Goal: Complete application form: Complete application form

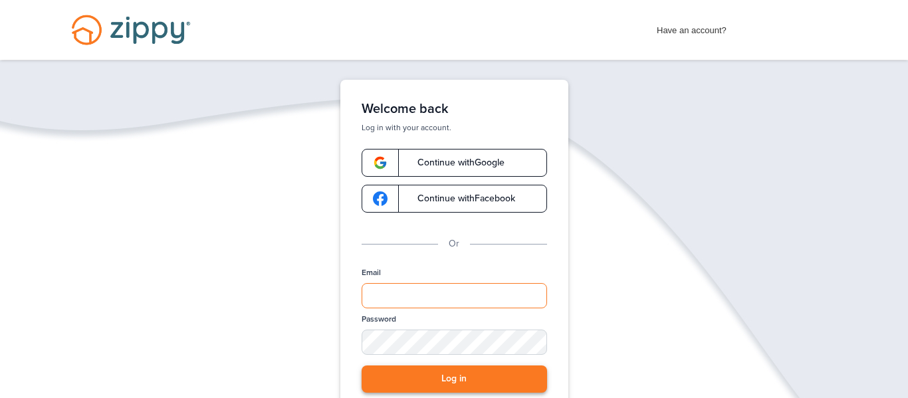
type input "**********"
click at [503, 373] on button "Log in" at bounding box center [453, 378] width 185 height 27
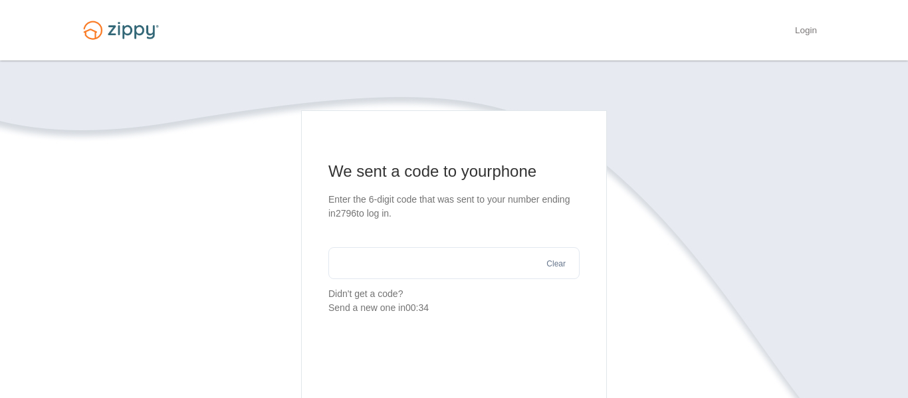
click at [484, 259] on input "text" at bounding box center [453, 263] width 251 height 32
type input "******"
click at [683, 258] on section "We sent a code to your phone Enter the 6-digit code that was sent to your numbe…" at bounding box center [453, 339] width 757 height 458
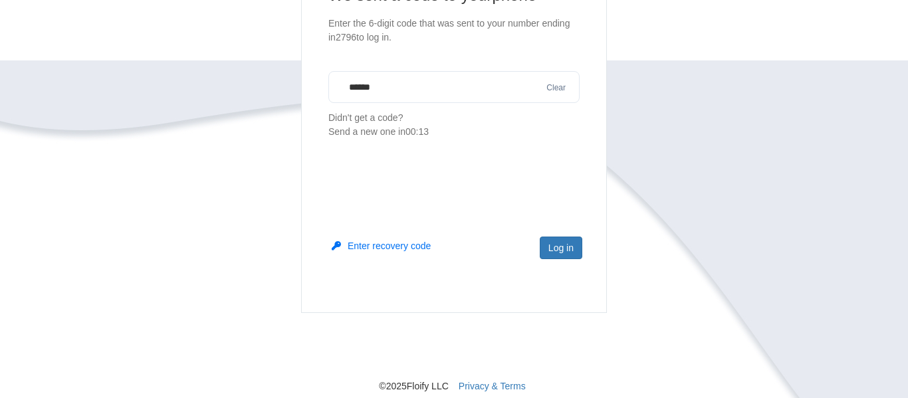
scroll to position [181, 0]
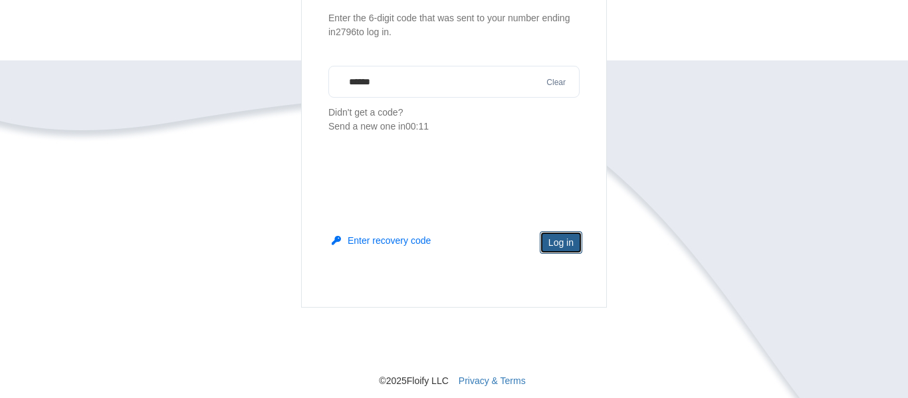
click at [560, 245] on button "Log in" at bounding box center [561, 242] width 43 height 23
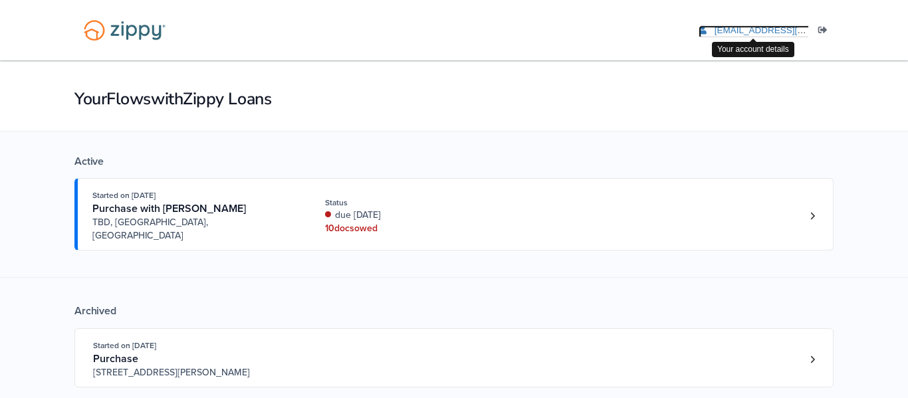
click at [779, 25] on span "[EMAIL_ADDRESS][DOMAIN_NAME]" at bounding box center [790, 30] width 152 height 10
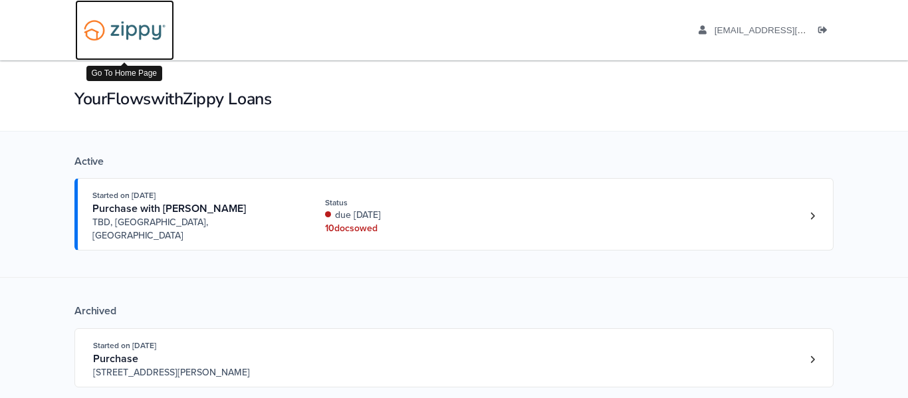
click at [136, 27] on img at bounding box center [124, 30] width 99 height 34
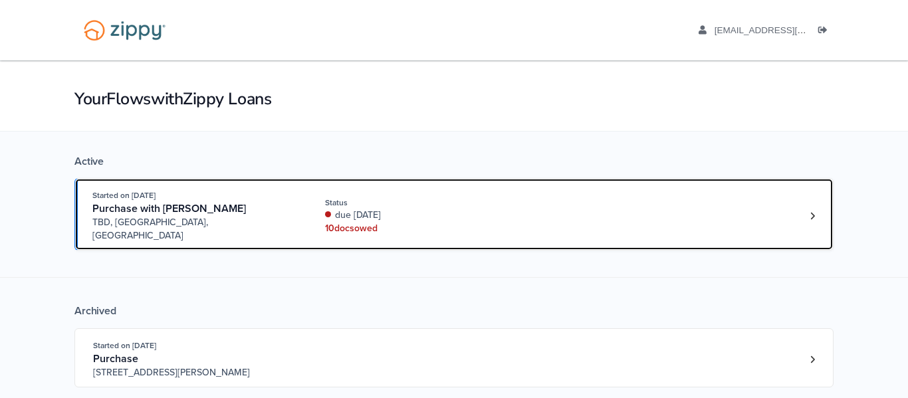
click at [645, 215] on div "Started on Aug. 5th, 2025 Purchase with Joseph Byrum TBD, Charleston, IL Status…" at bounding box center [447, 216] width 710 height 54
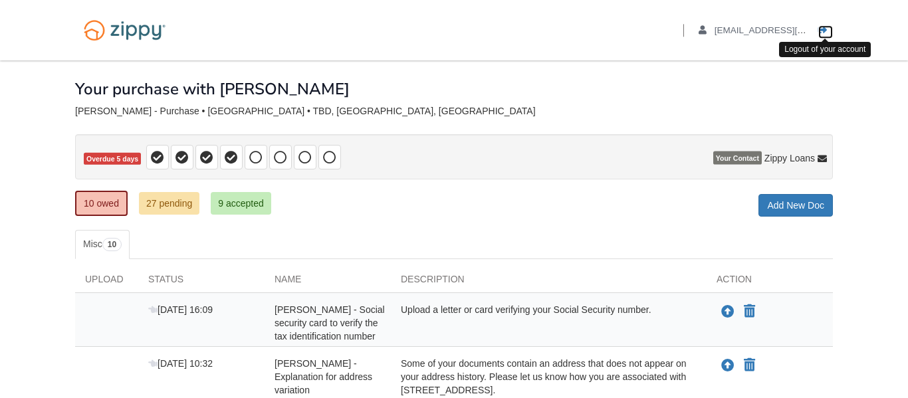
click at [821, 33] on icon "Log out" at bounding box center [822, 30] width 9 height 9
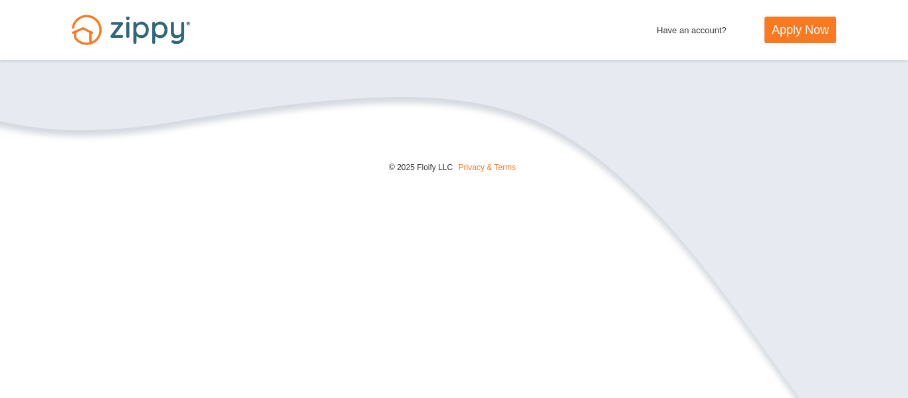
click at [821, 33] on link "Apply Now" at bounding box center [800, 30] width 72 height 27
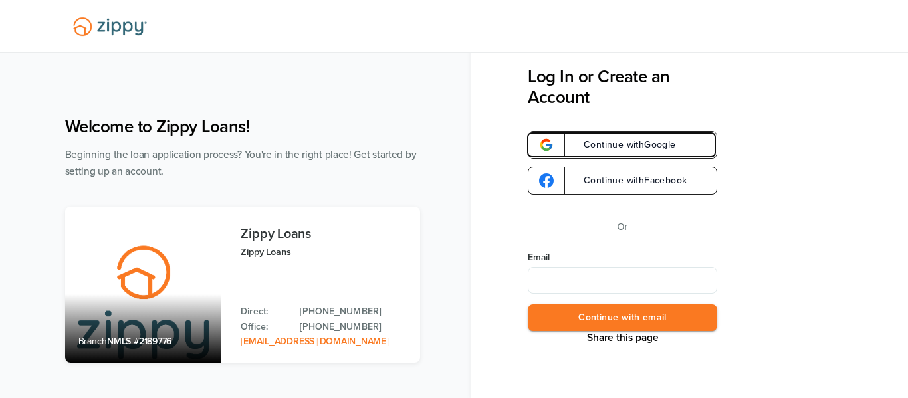
click at [645, 142] on span "Continue with Google" at bounding box center [623, 144] width 106 height 9
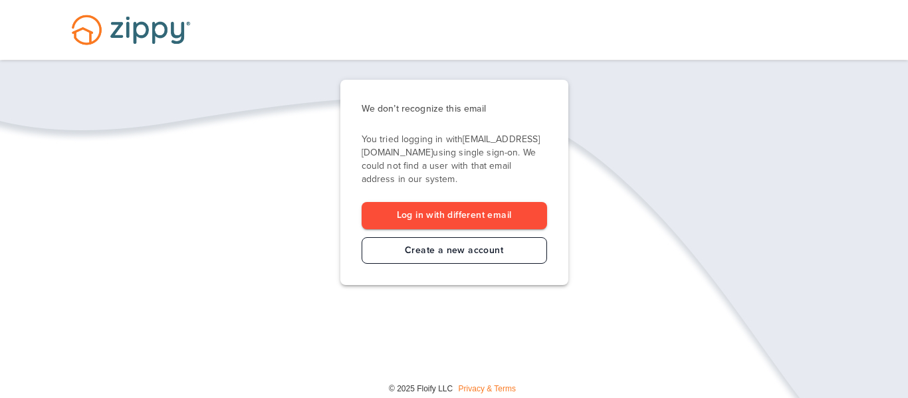
click at [476, 250] on link "Create a new account" at bounding box center [453, 250] width 185 height 27
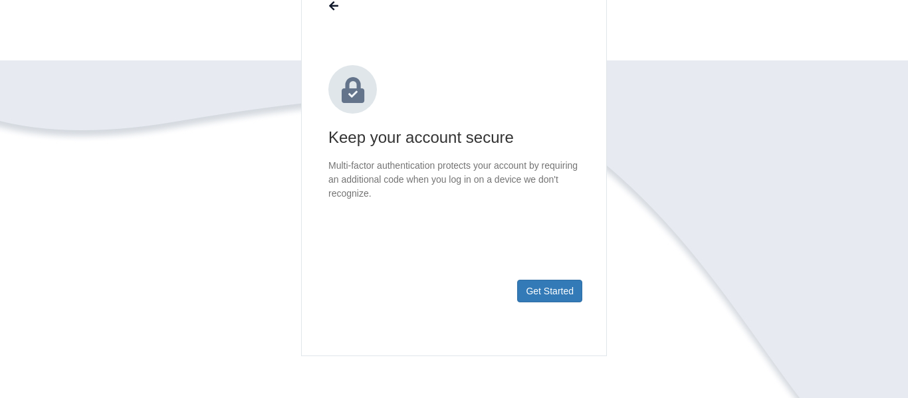
scroll to position [142, 0]
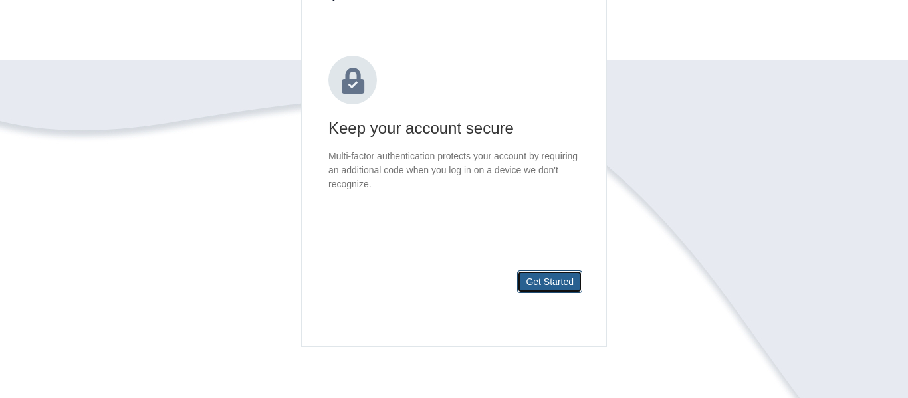
click at [573, 280] on button "Get Started" at bounding box center [549, 281] width 65 height 23
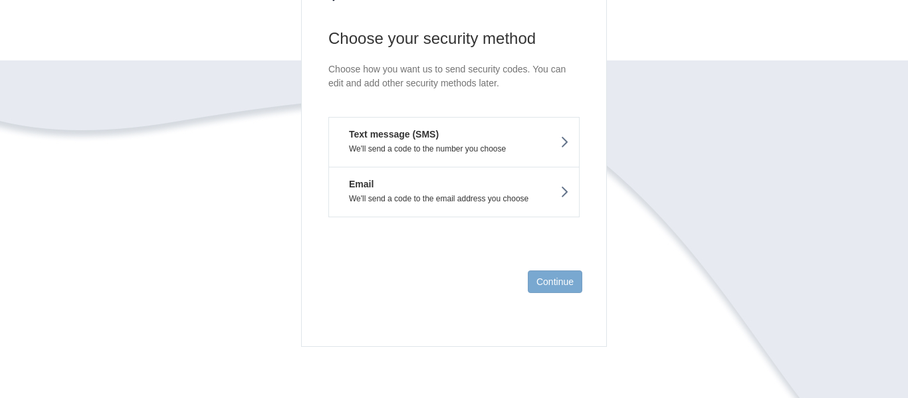
click at [542, 146] on p "We'll send a code to the number you choose" at bounding box center [454, 148] width 230 height 9
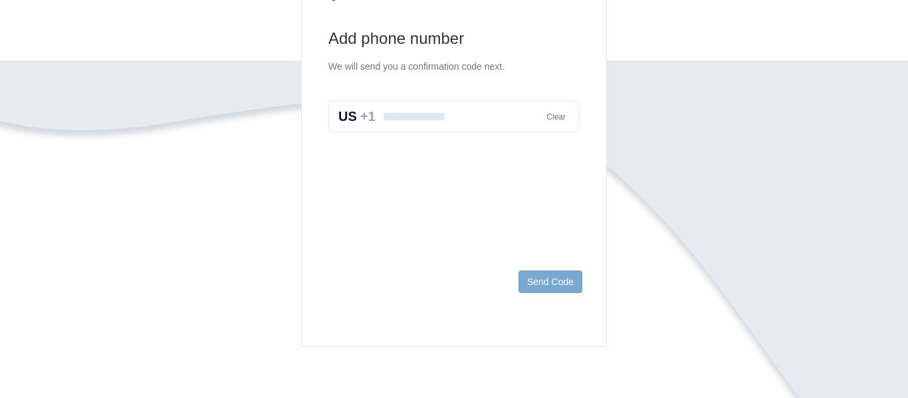
click at [512, 128] on input "text" at bounding box center [453, 116] width 251 height 32
type input "**********"
click at [560, 282] on button "Send Code" at bounding box center [550, 281] width 64 height 23
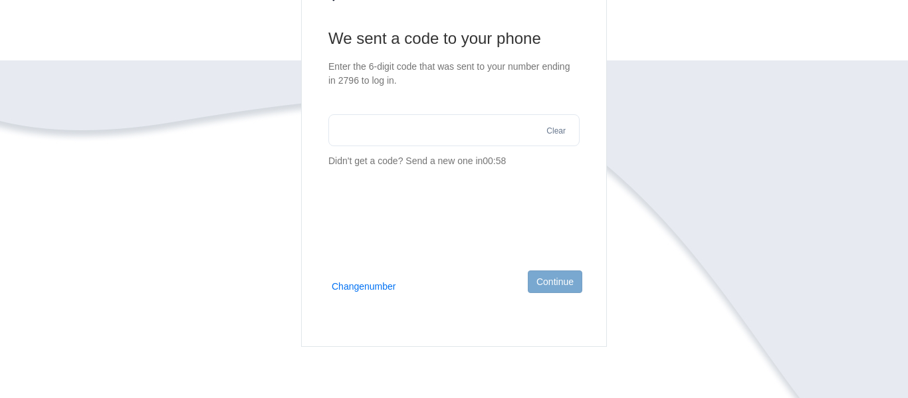
click at [405, 135] on input "text" at bounding box center [453, 130] width 251 height 32
type input "******"
click at [542, 282] on button "Continue" at bounding box center [555, 281] width 54 height 23
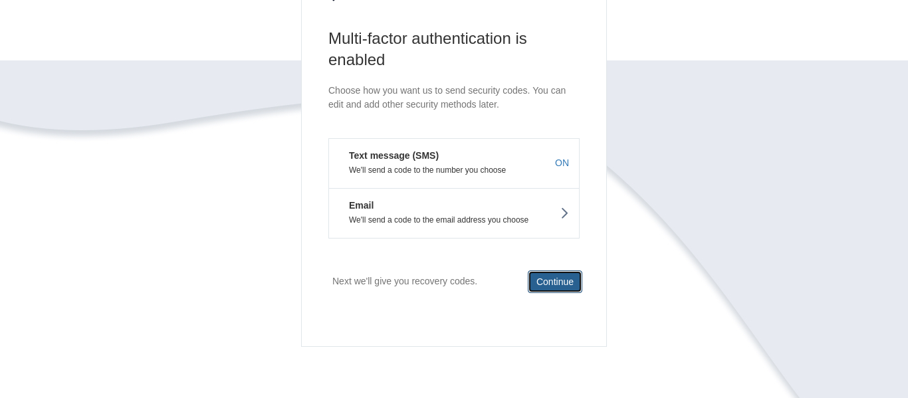
click at [543, 283] on button "Continue" at bounding box center [555, 281] width 54 height 23
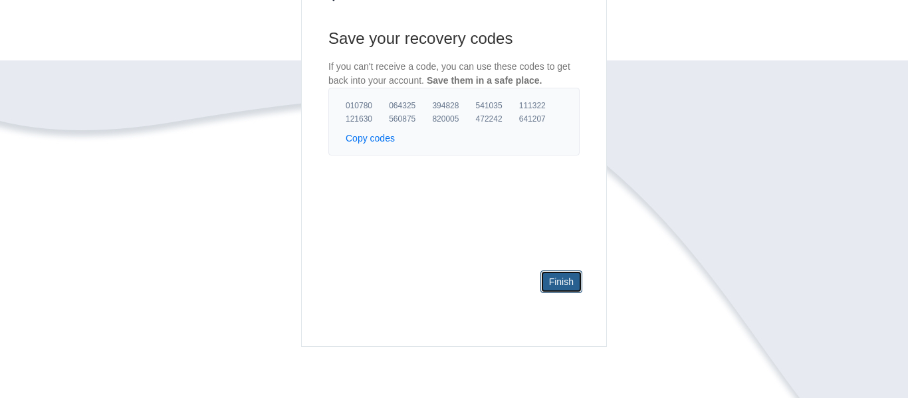
click at [558, 282] on link "Finish" at bounding box center [561, 281] width 42 height 23
